Goal: Transaction & Acquisition: Obtain resource

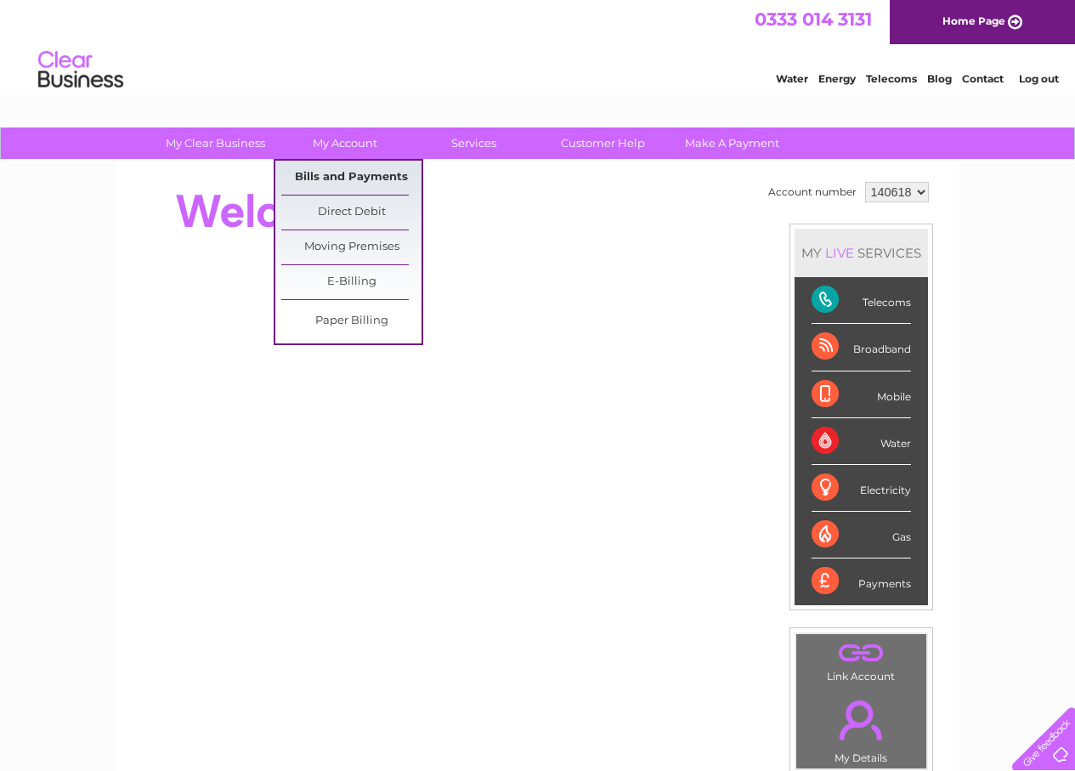
click at [339, 184] on link "Bills and Payments" at bounding box center [351, 178] width 140 height 34
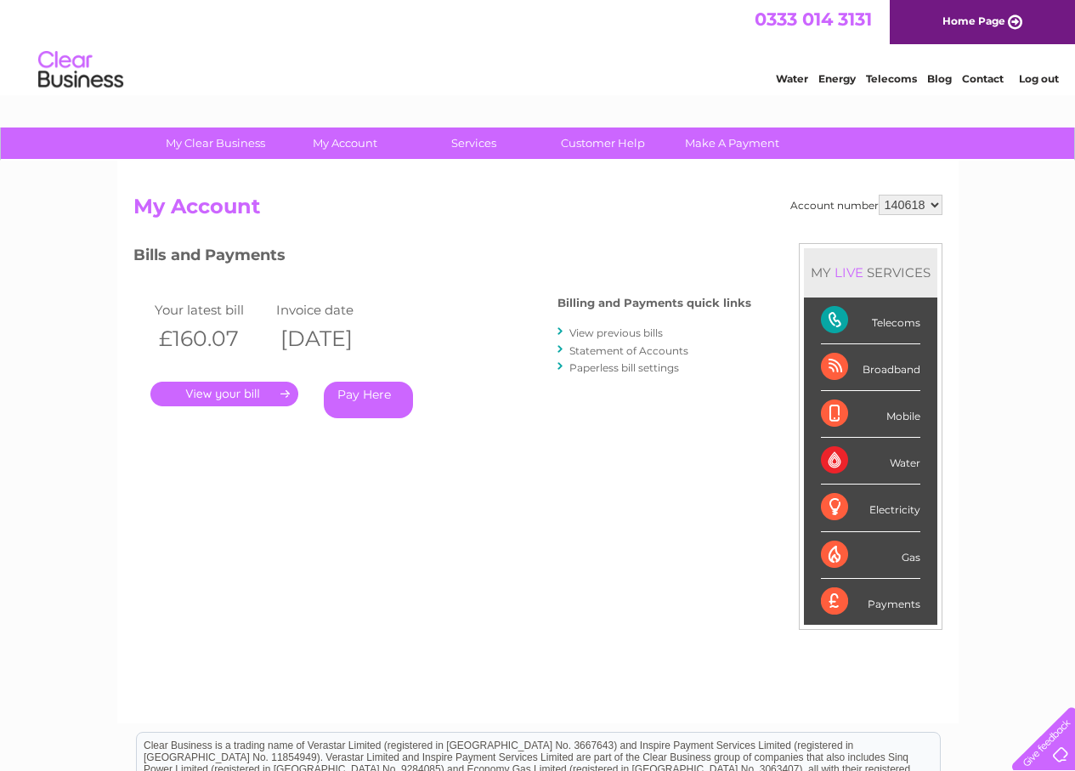
drag, startPoint x: 206, startPoint y: 383, endPoint x: 233, endPoint y: 371, distance: 29.7
click at [207, 383] on link "." at bounding box center [224, 393] width 148 height 25
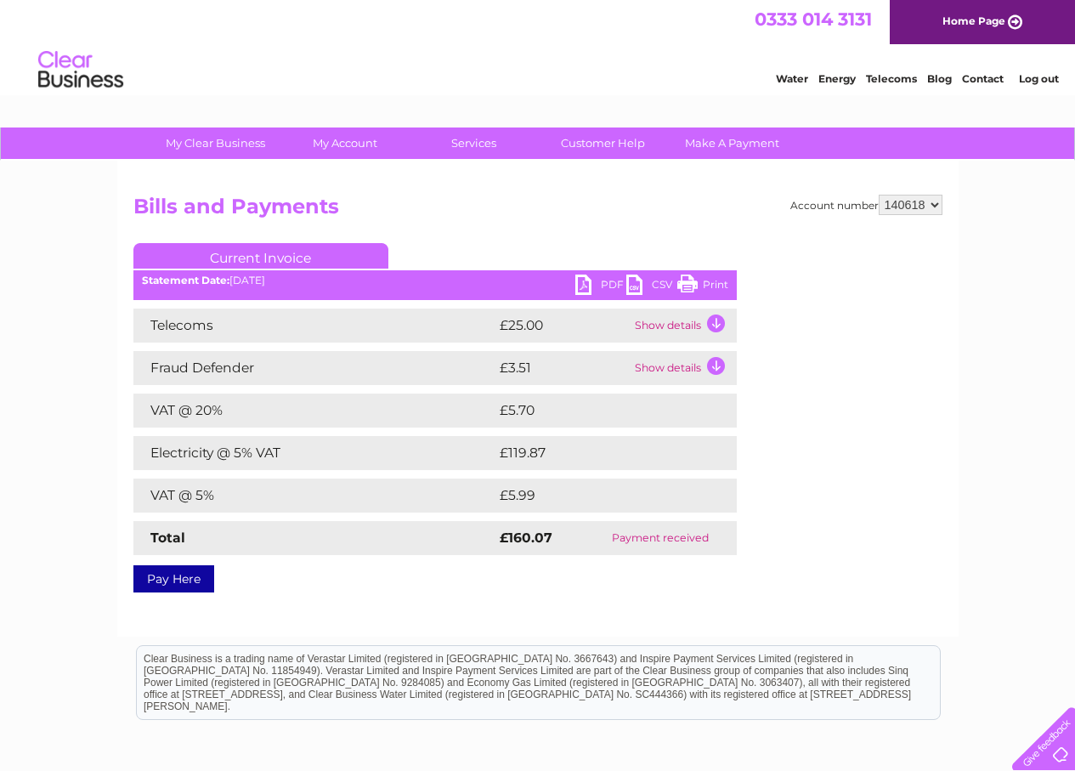
click at [583, 287] on link "PDF" at bounding box center [600, 286] width 51 height 25
